Goal: Transaction & Acquisition: Purchase product/service

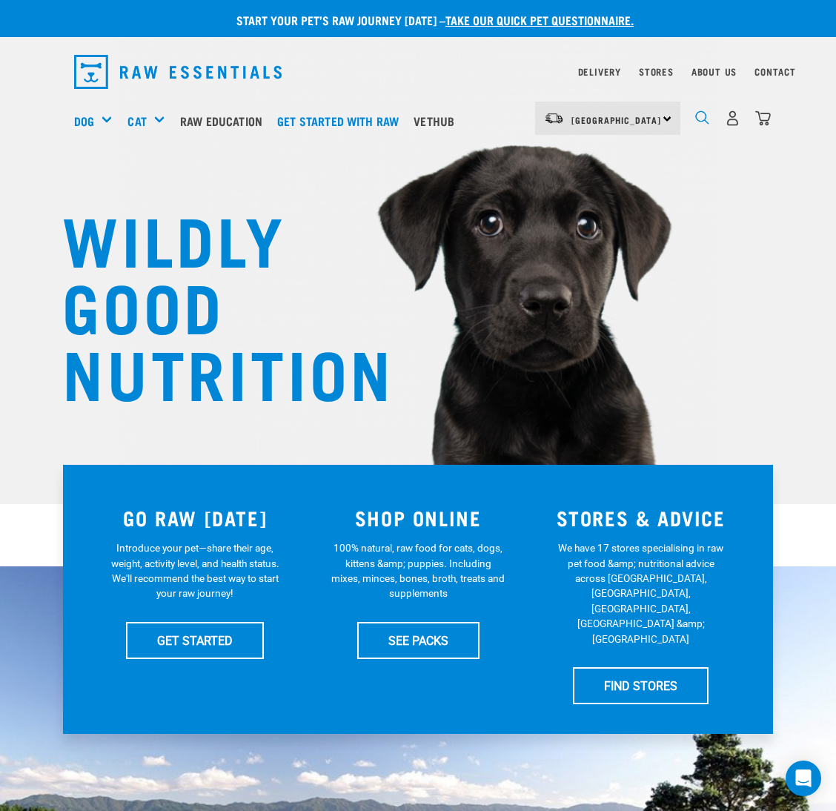
click at [701, 119] on img "dropdown navigation" at bounding box center [702, 117] width 14 height 14
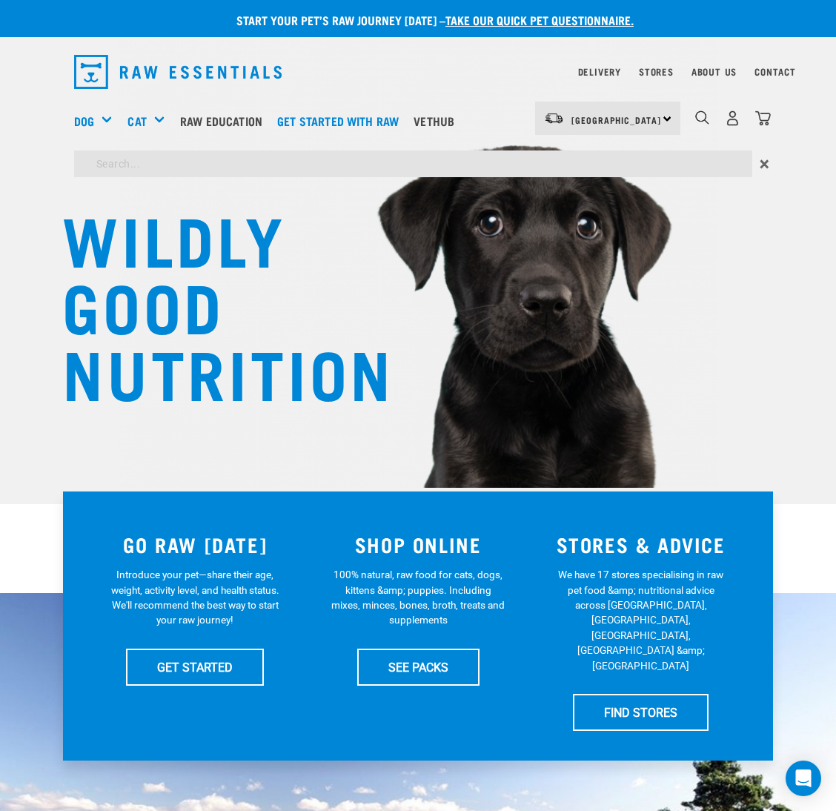
click at [576, 162] on input "search" at bounding box center [413, 163] width 678 height 27
type input "brachy"
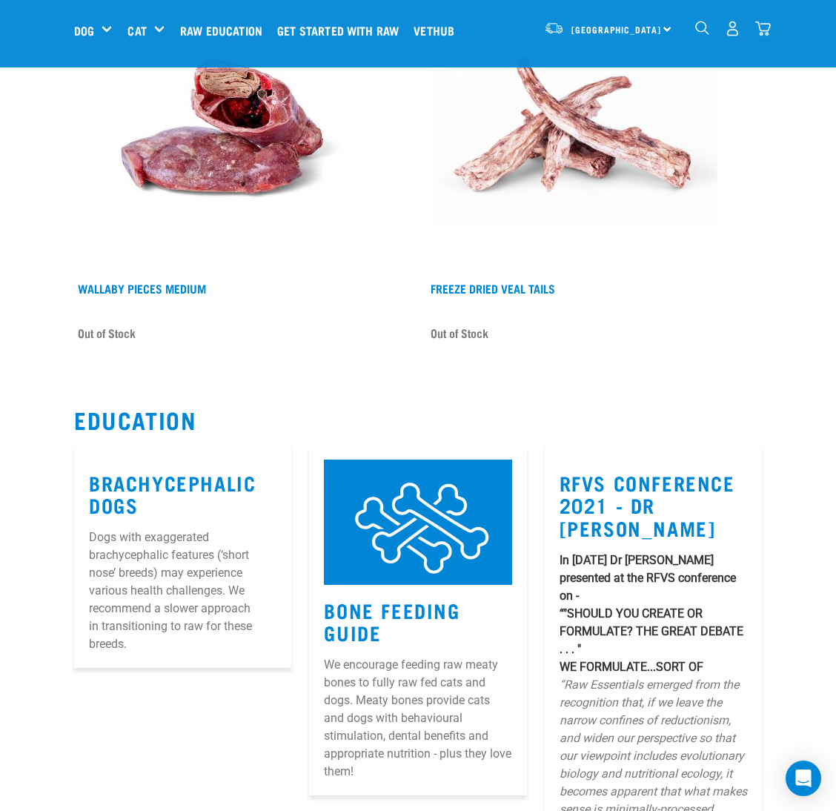
scroll to position [1778, 0]
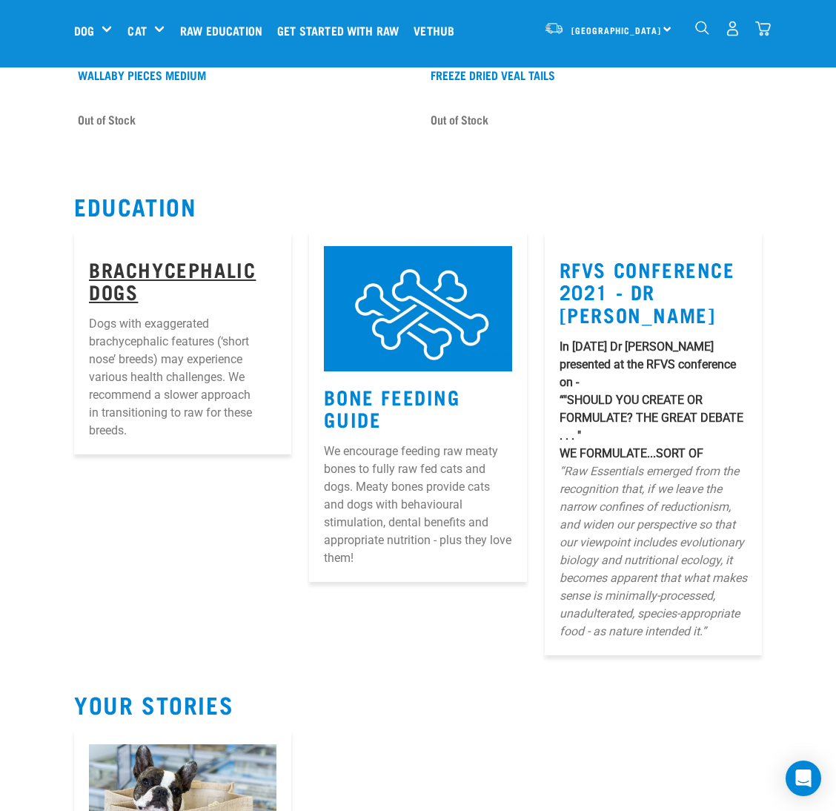
click at [107, 264] on link "Brachycephalic Dogs" at bounding box center [172, 280] width 167 height 34
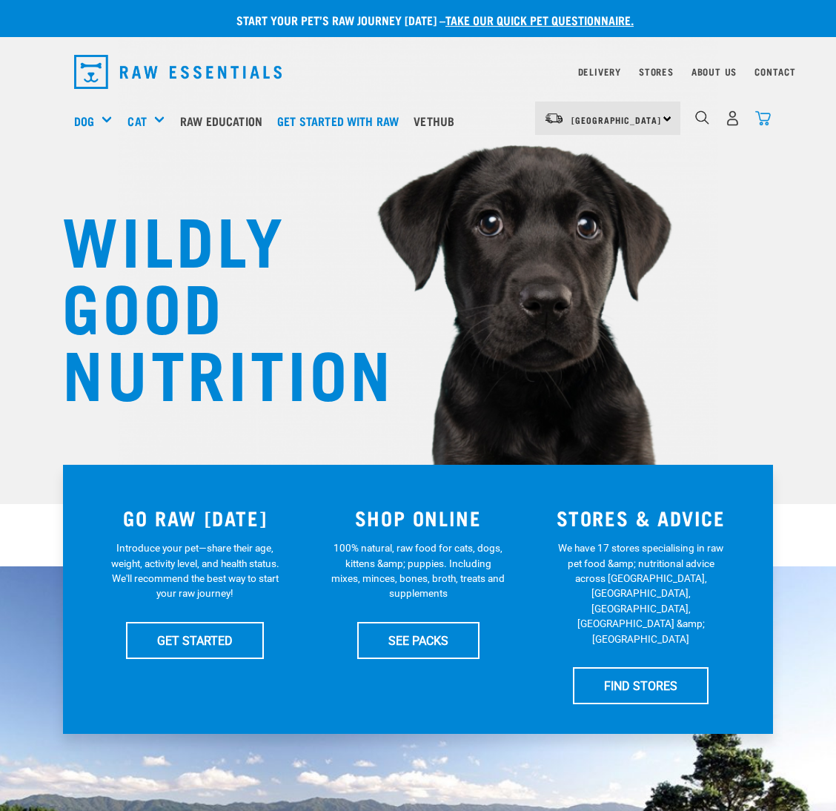
click at [763, 116] on img "dropdown navigation" at bounding box center [763, 118] width 16 height 16
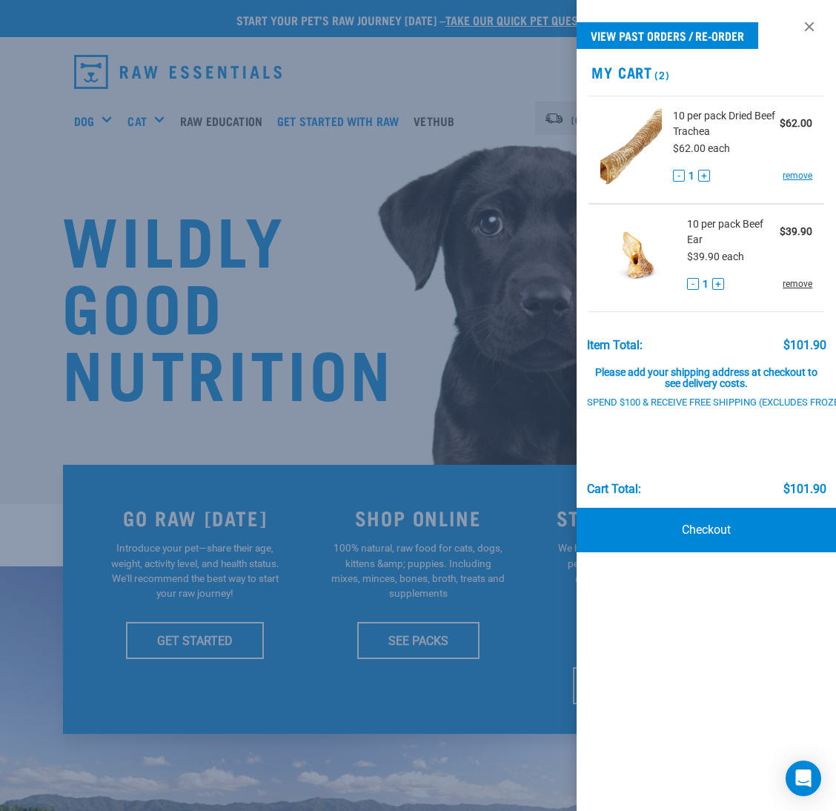
click at [790, 285] on link "remove" at bounding box center [797, 283] width 30 height 13
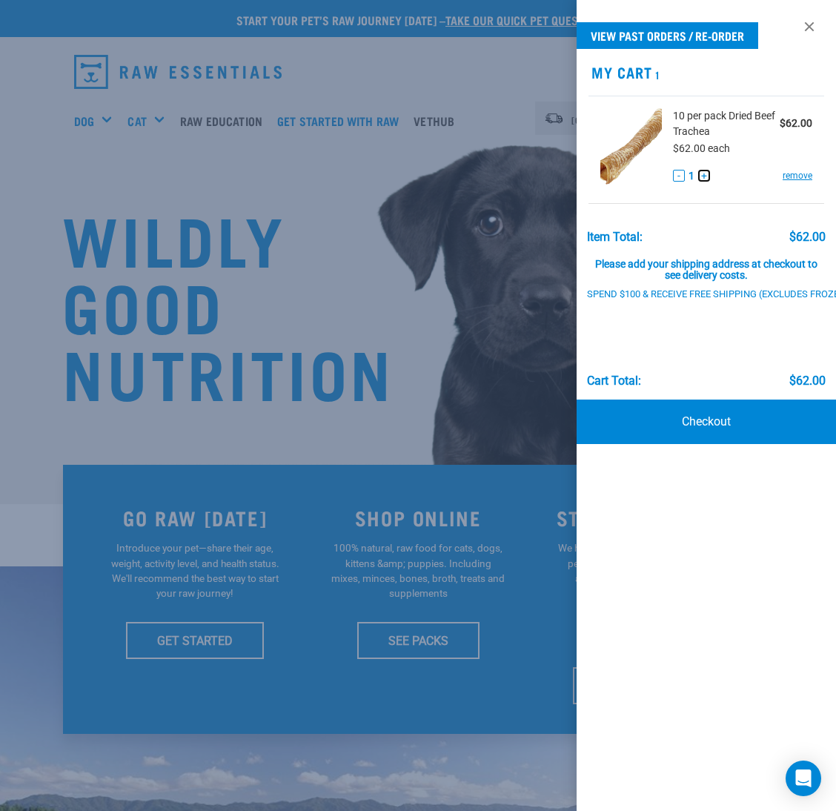
click at [701, 176] on button "+" at bounding box center [704, 176] width 12 height 12
click at [743, 415] on link "Checkout" at bounding box center [705, 421] width 259 height 44
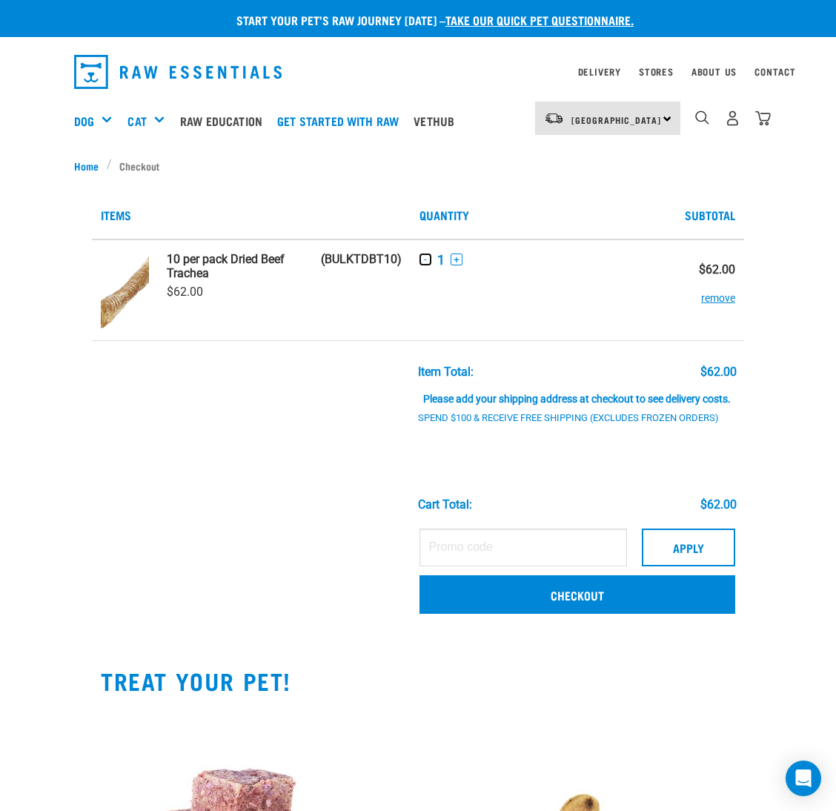
click at [420, 259] on button "-" at bounding box center [425, 259] width 12 height 12
click at [456, 259] on button "+" at bounding box center [457, 259] width 12 height 12
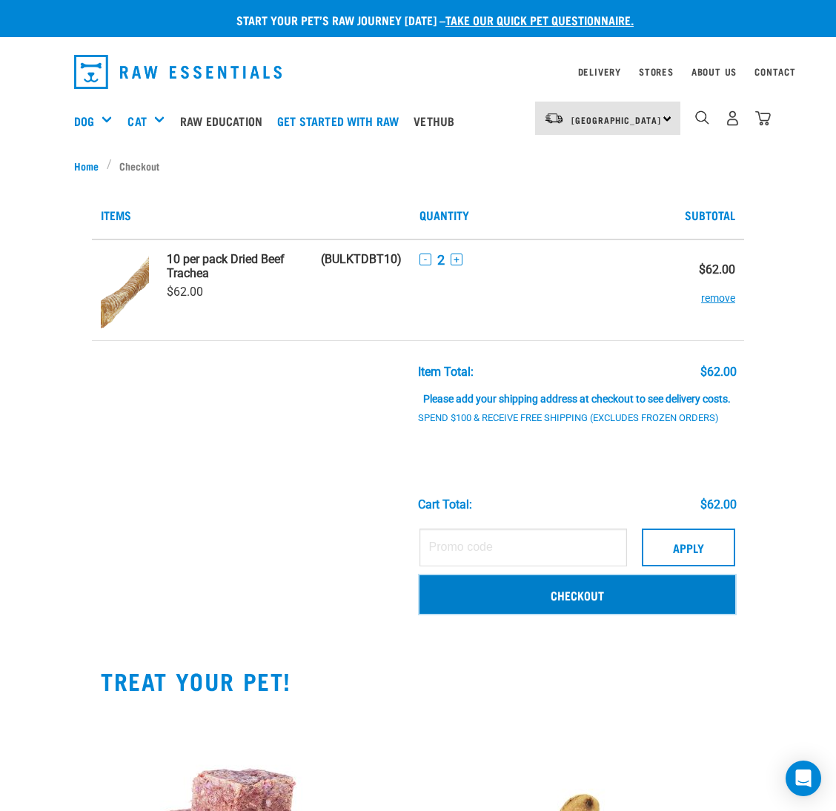
click at [590, 598] on link "Checkout" at bounding box center [577, 594] width 316 height 39
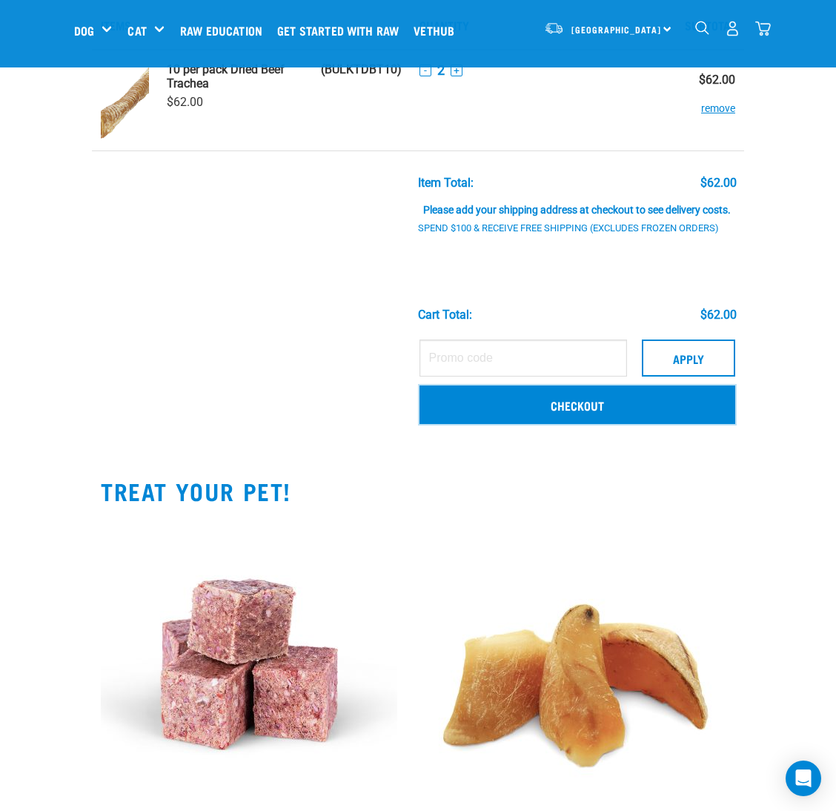
scroll to position [431, 0]
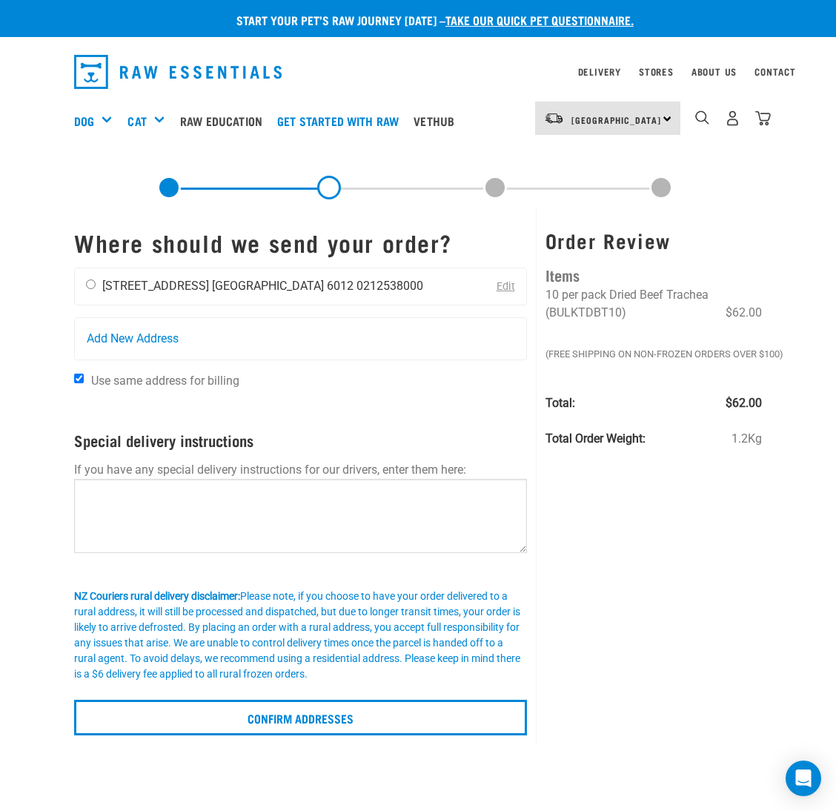
click at [83, 282] on div "steve wescott 163 Wilton Road Wellington 6012 0212538000" at bounding box center [254, 286] width 359 height 37
click at [90, 282] on input "radio" at bounding box center [91, 284] width 10 height 10
radio input "true"
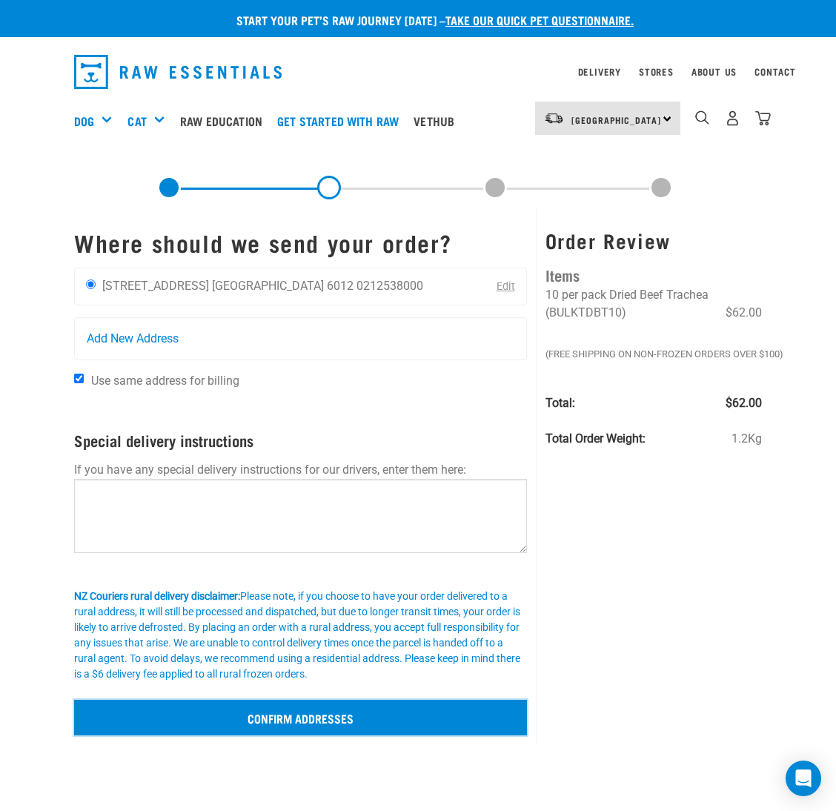
click at [394, 726] on input "Confirm addresses" at bounding box center [300, 717] width 453 height 36
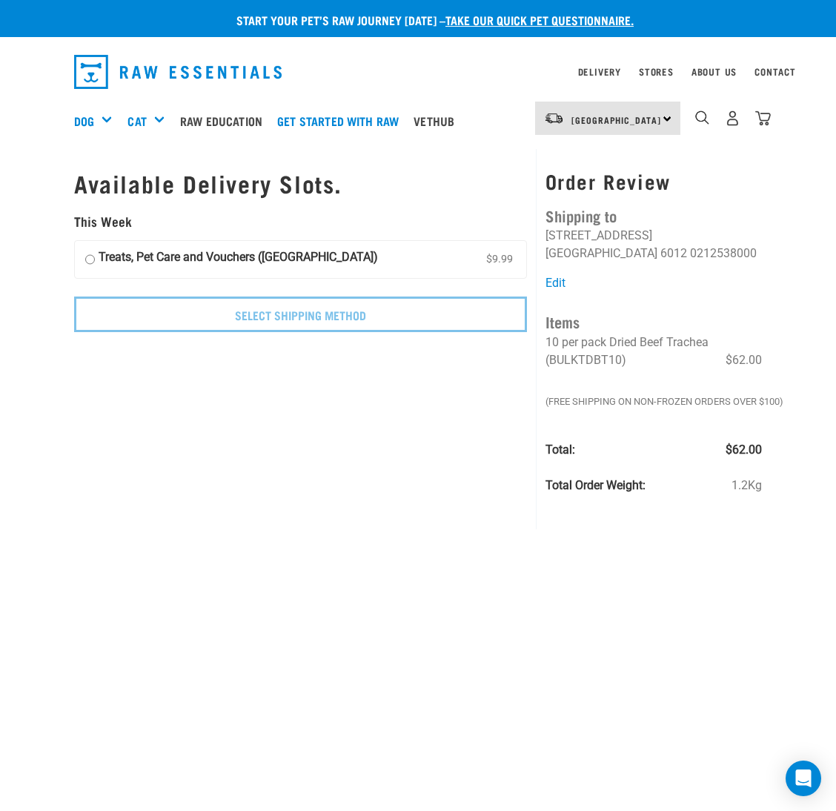
click at [92, 257] on input "Treats, Pet Care and Vouchers (North Island) $9.99" at bounding box center [90, 259] width 10 height 22
radio input "true"
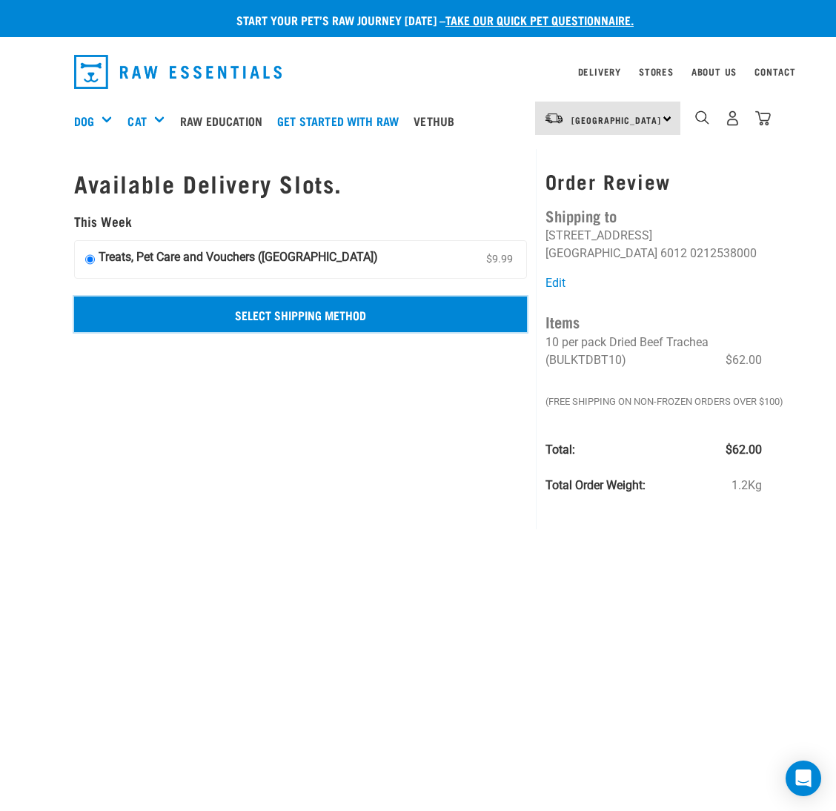
click at [206, 308] on input "Select Shipping Method" at bounding box center [300, 314] width 453 height 36
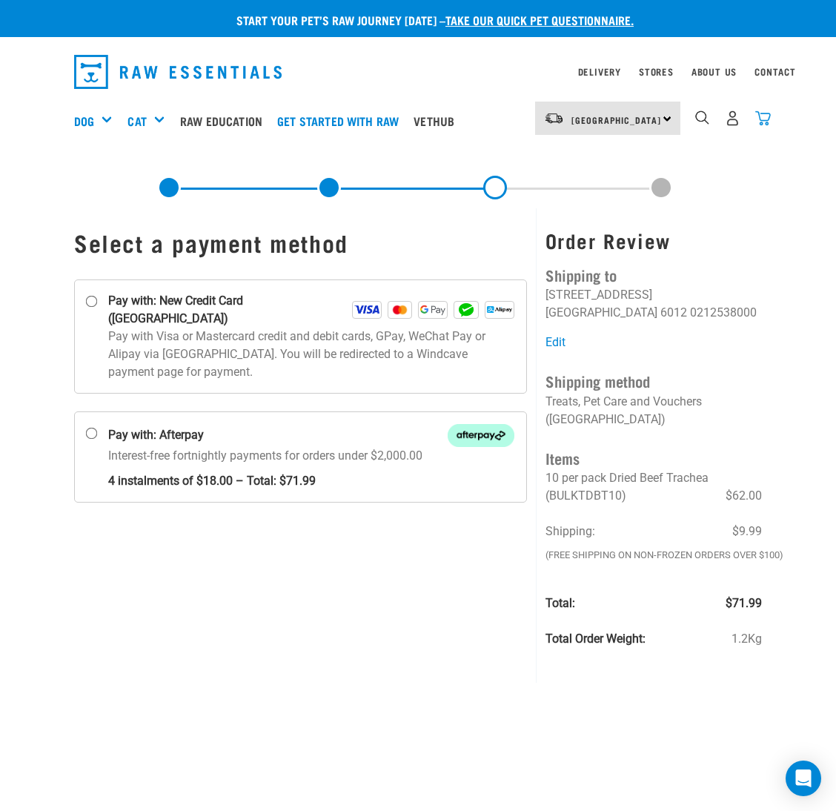
click at [764, 118] on img "dropdown navigation" at bounding box center [763, 118] width 16 height 16
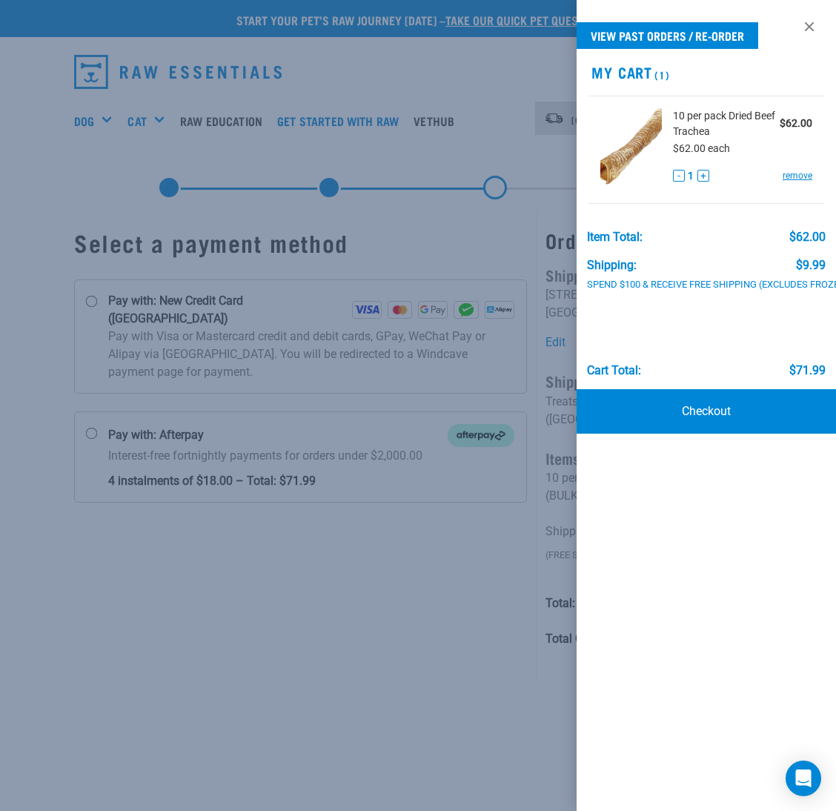
click at [384, 86] on div at bounding box center [418, 405] width 836 height 811
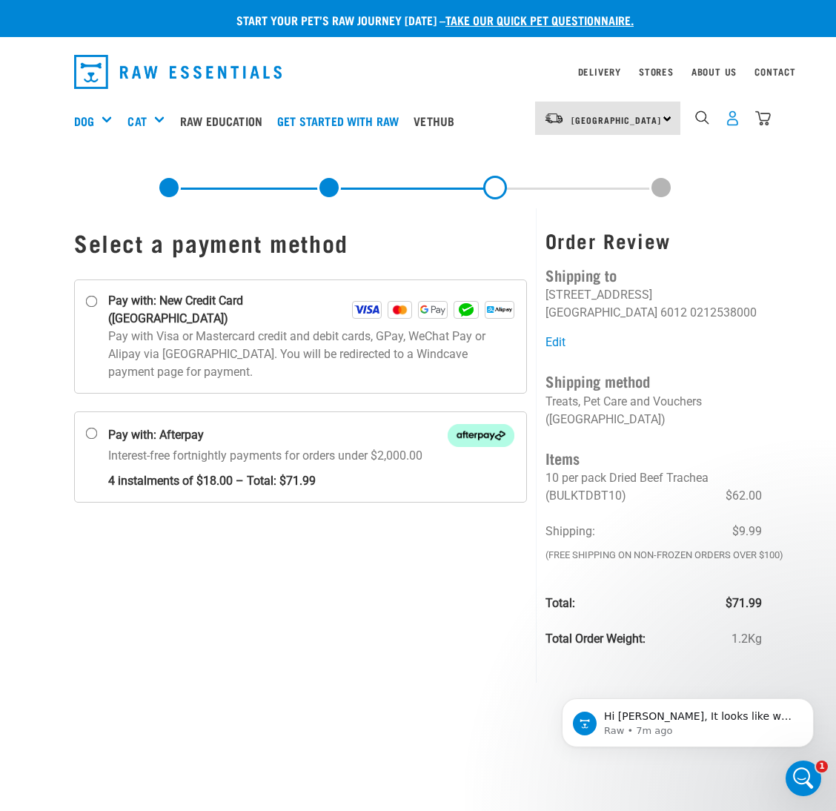
click at [731, 122] on img "dropdown navigation" at bounding box center [733, 118] width 16 height 16
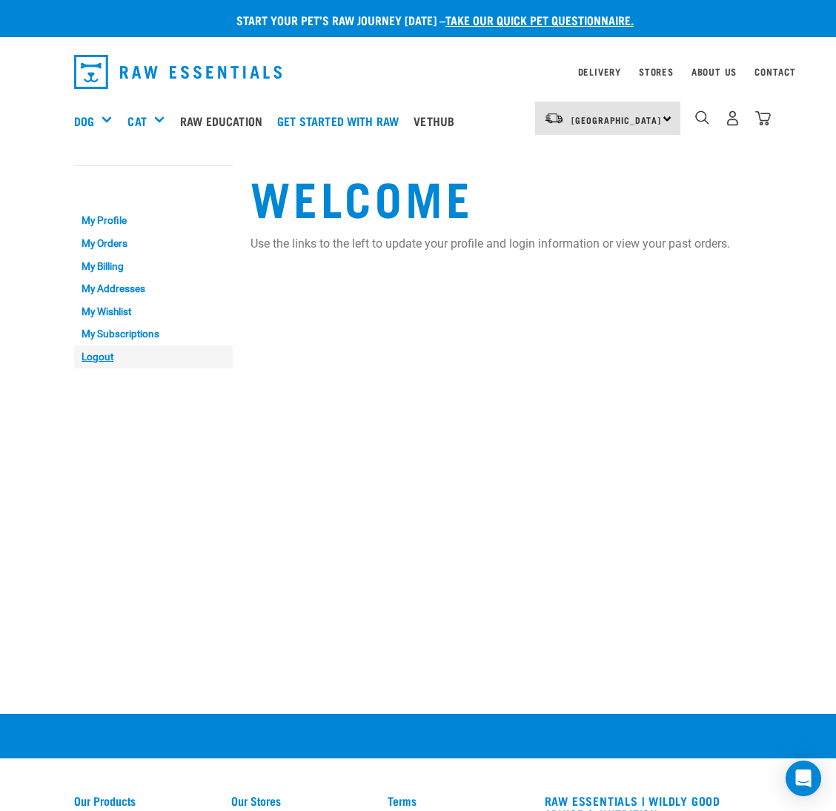
click at [96, 350] on link "Logout" at bounding box center [153, 356] width 159 height 23
